Goal: Information Seeking & Learning: Learn about a topic

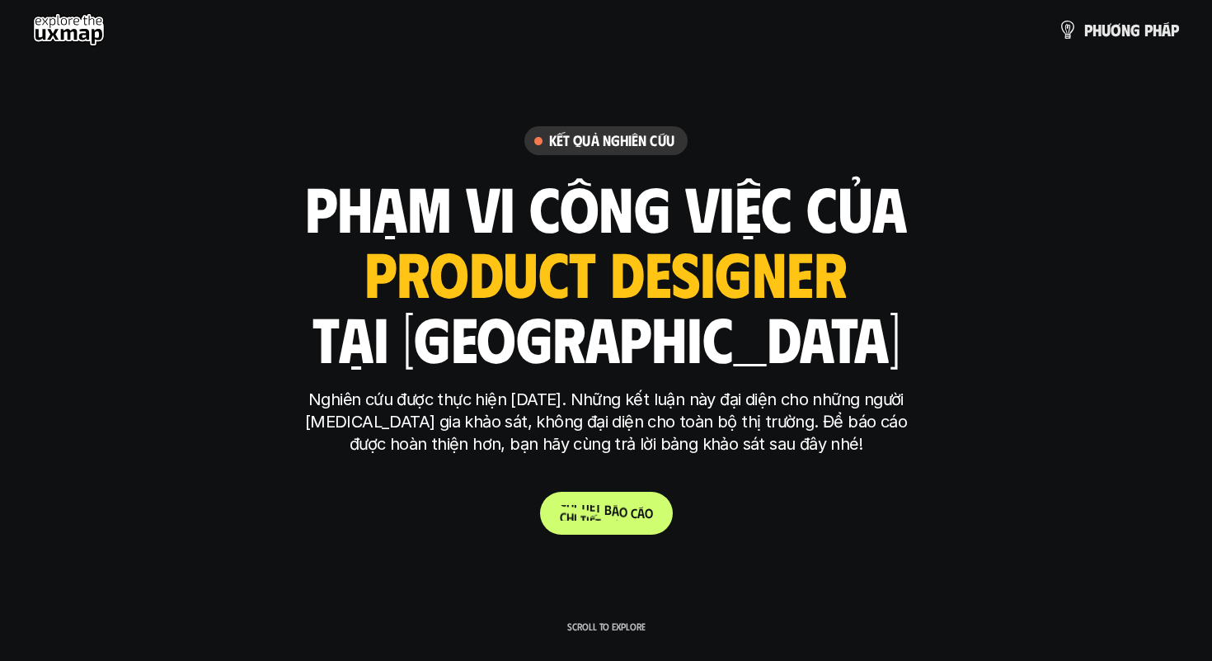
click at [585, 515] on p "C h i t i ế t b á o c á o" at bounding box center [606, 513] width 93 height 16
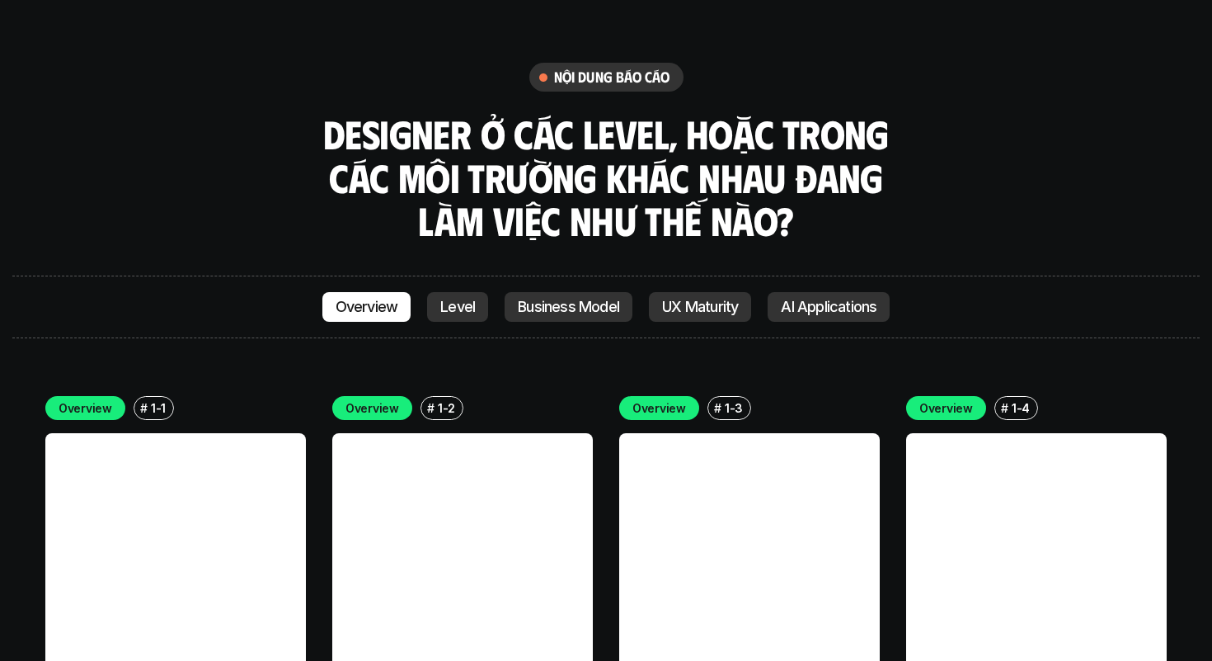
scroll to position [4510, 0]
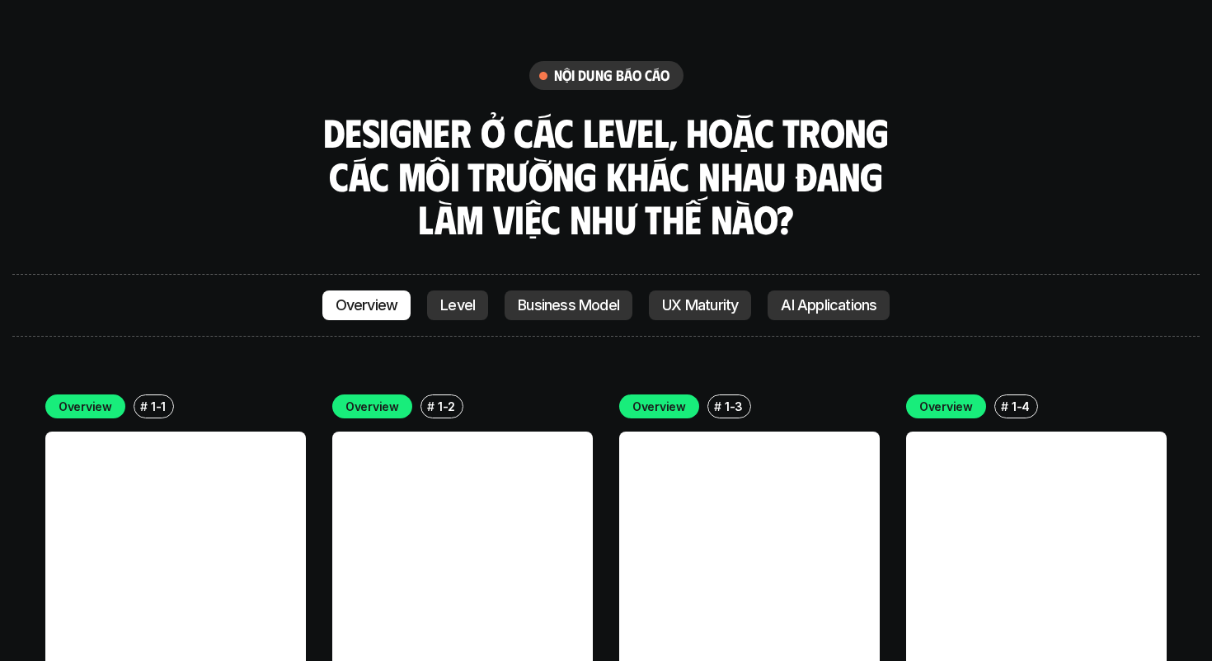
click at [682, 111] on h3 "Designer ở các level, hoặc trong các môi trường khác nhau đang làm việc như thế…" at bounding box center [606, 176] width 577 height 130
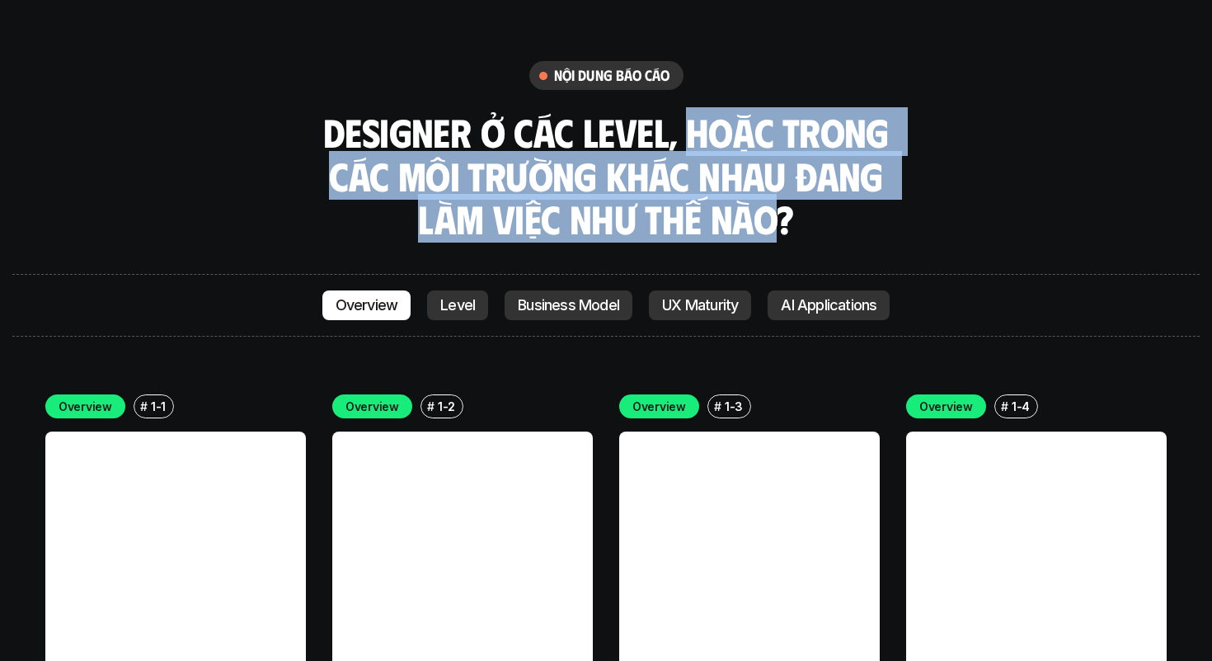
drag, startPoint x: 682, startPoint y: 45, endPoint x: 752, endPoint y: 109, distance: 94.6
click at [752, 111] on h3 "Designer ở các level, hoặc trong các môi trường khác nhau đang làm việc như thế…" at bounding box center [606, 176] width 577 height 130
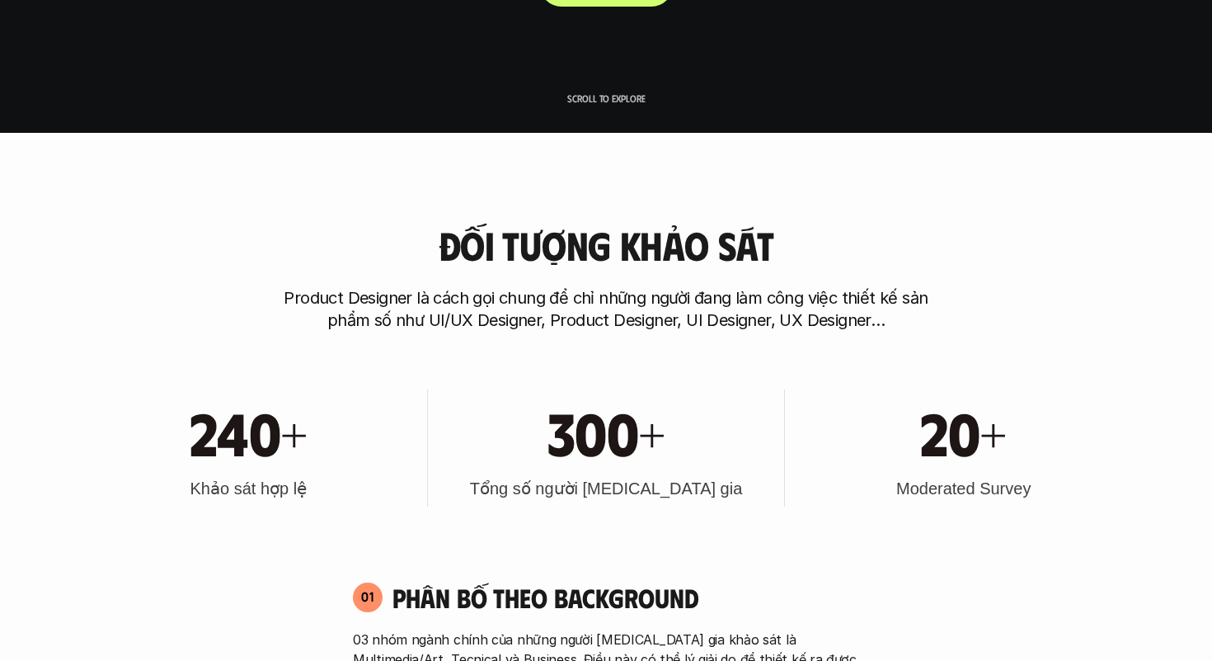
scroll to position [0, 0]
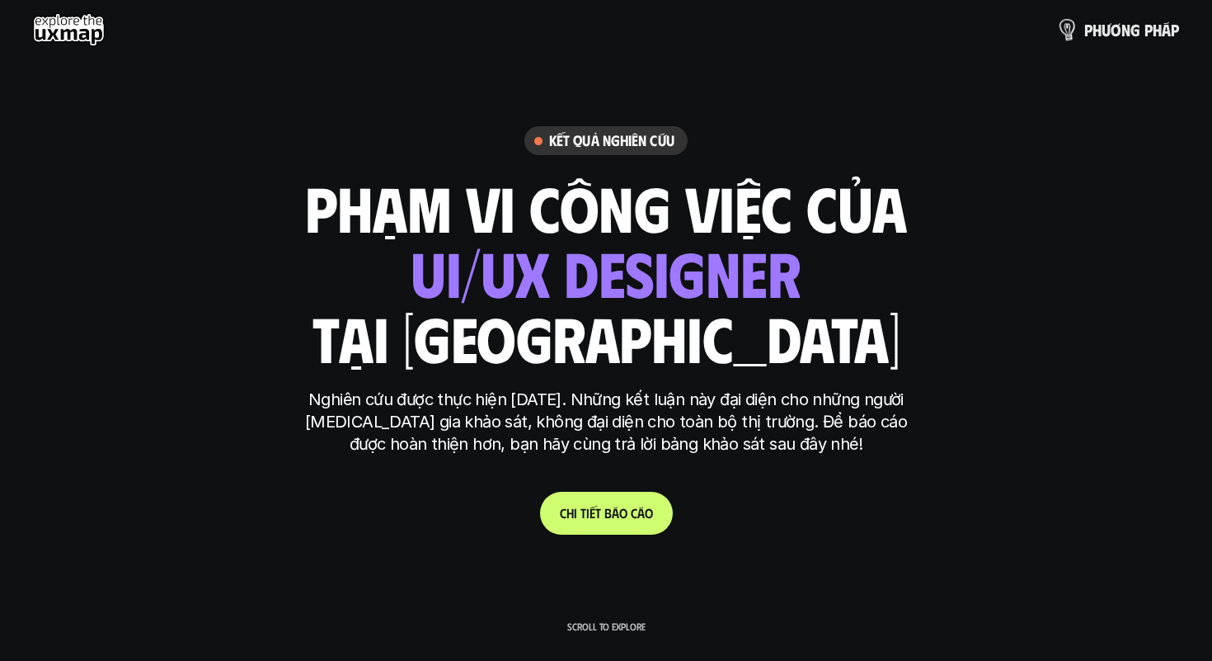
click at [1109, 21] on span "ư" at bounding box center [1106, 11] width 9 height 18
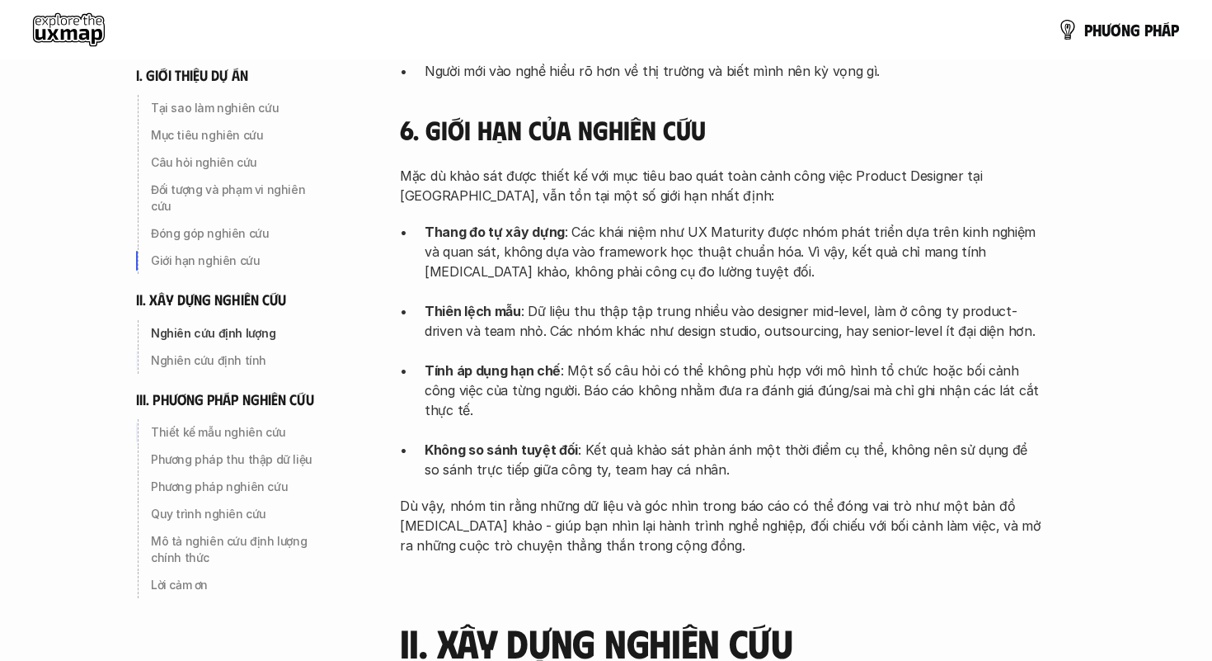
scroll to position [1325, 0]
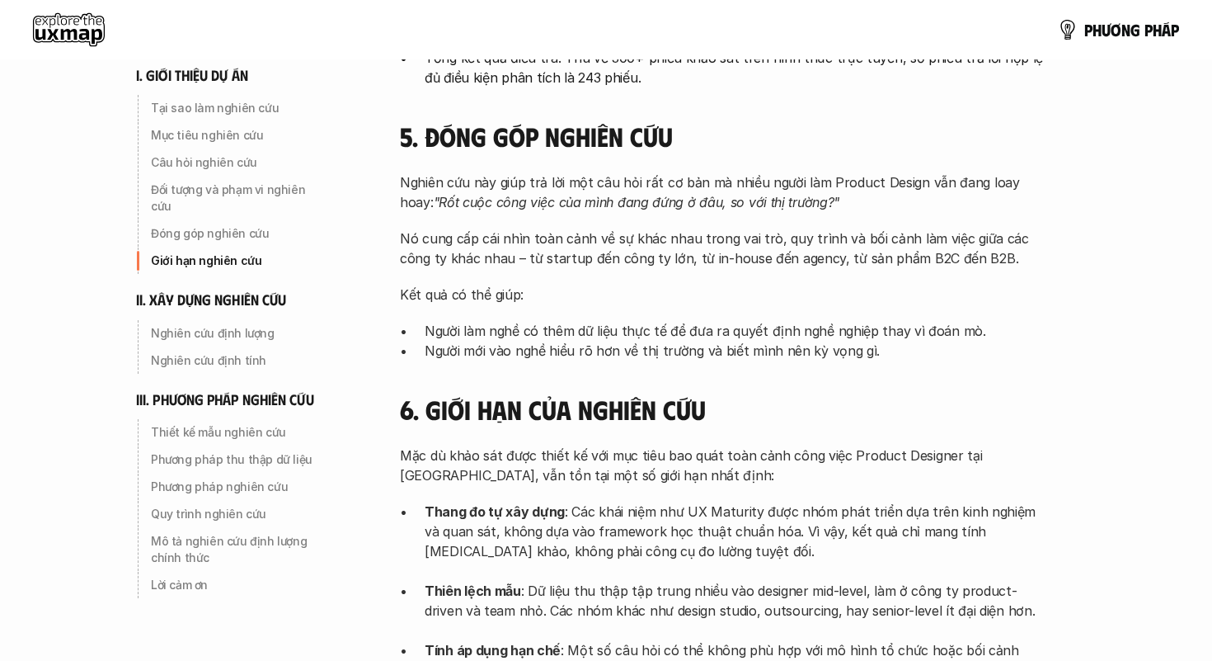
click at [81, 38] on use at bounding box center [69, 29] width 72 height 33
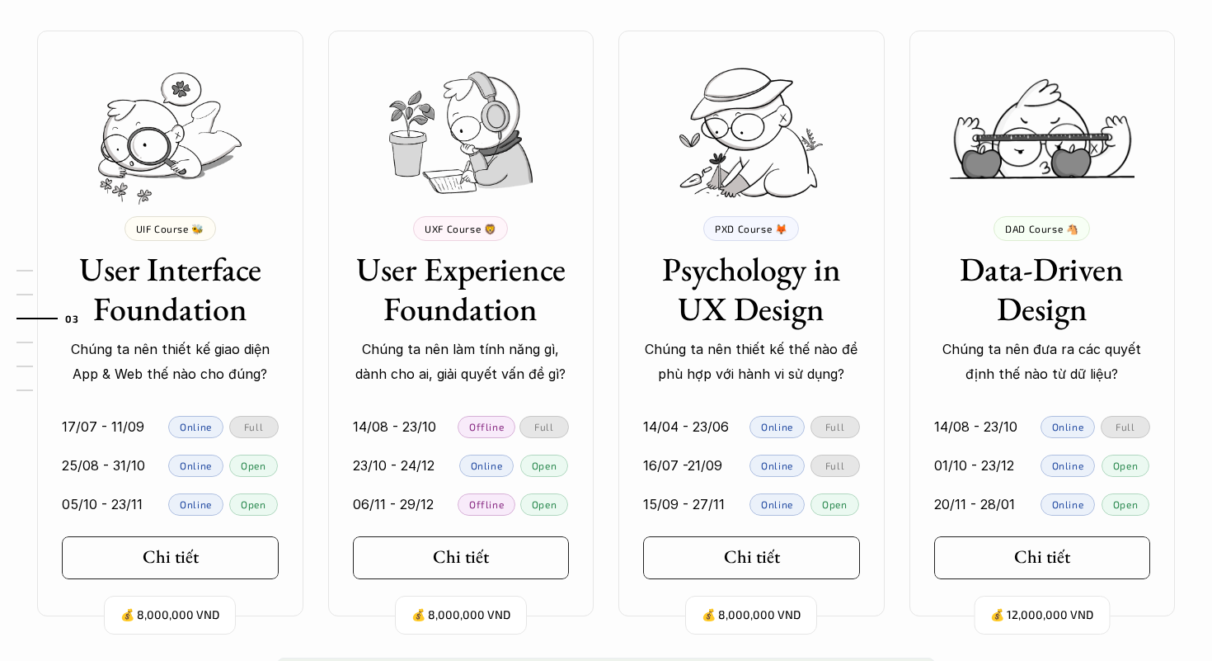
scroll to position [1510, 0]
click at [508, 555] on link "Chi tiết" at bounding box center [461, 556] width 217 height 43
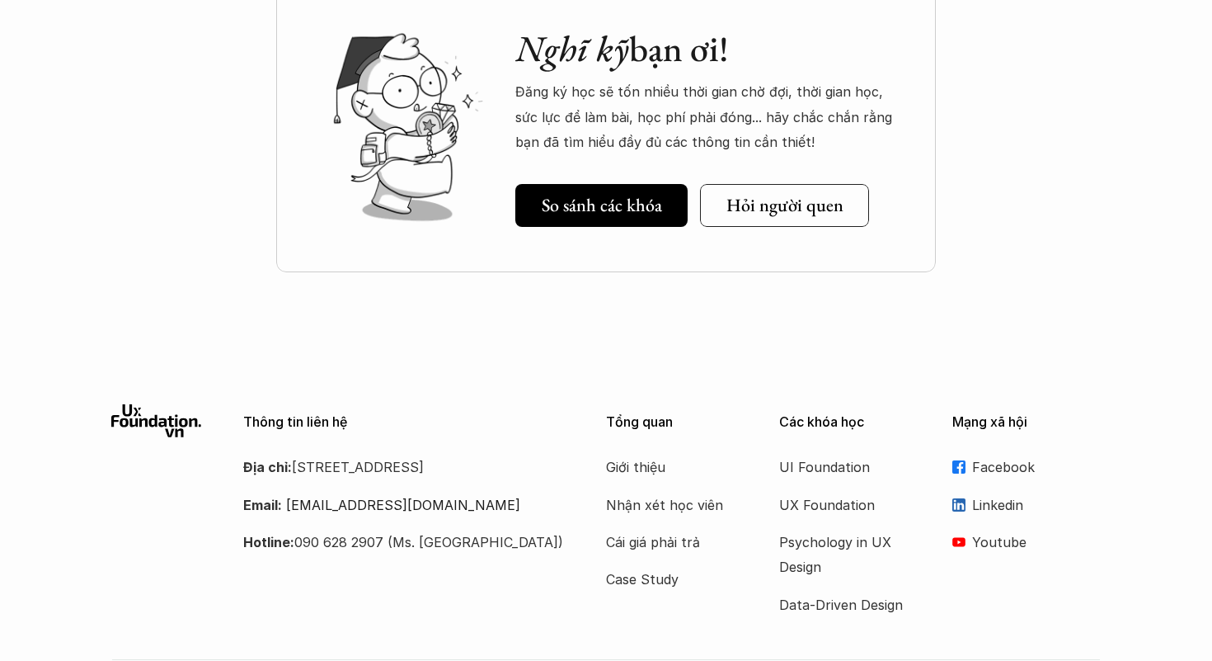
scroll to position [7795, 0]
